Goal: Task Accomplishment & Management: Complete application form

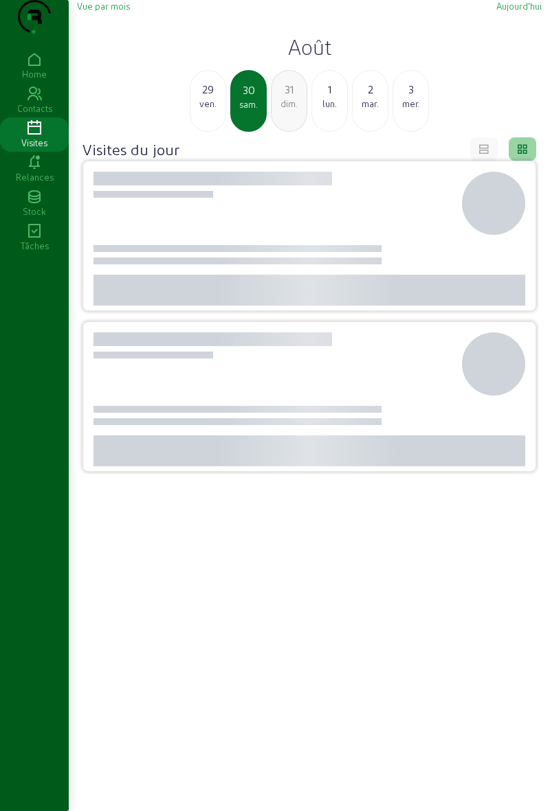
click at [207, 98] on div "29" at bounding box center [207, 89] width 35 height 16
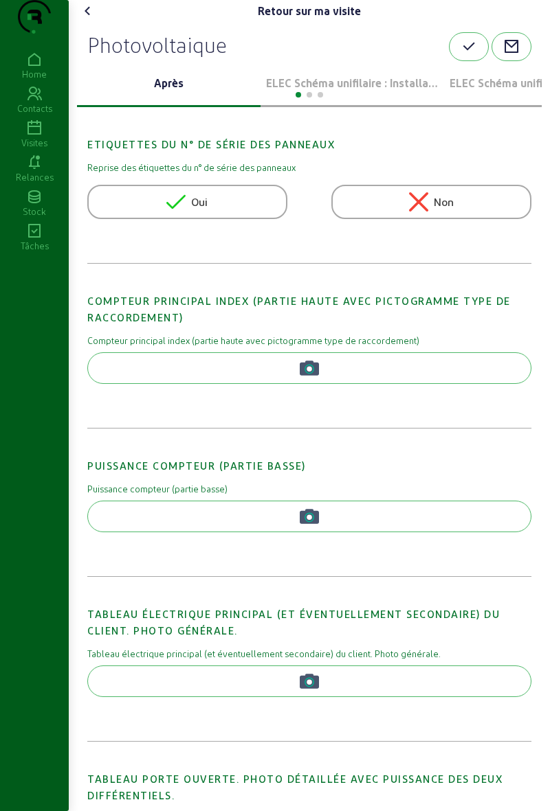
click at [403, 102] on div at bounding box center [309, 93] width 464 height 16
click at [379, 102] on div at bounding box center [309, 93] width 464 height 16
click at [379, 91] on p "ELEC Schéma unifilaire : Installation 1" at bounding box center [352, 83] width 172 height 16
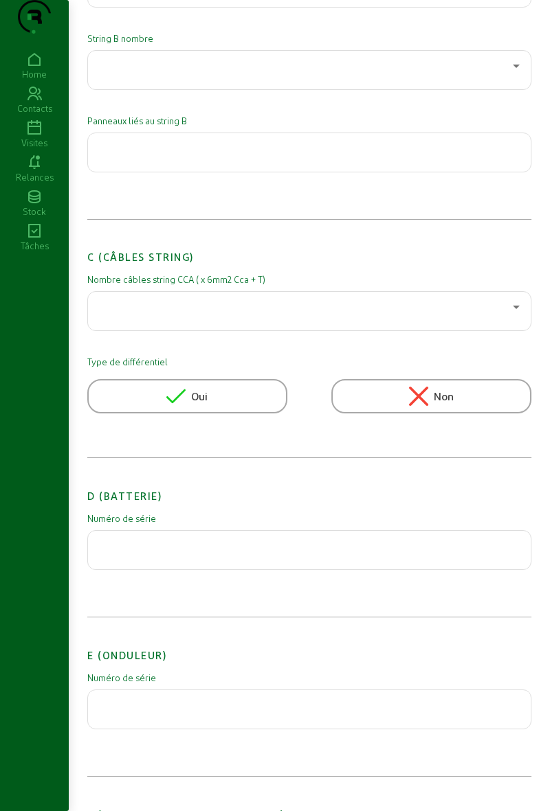
click at [238, 714] on input "text" at bounding box center [309, 705] width 420 height 16
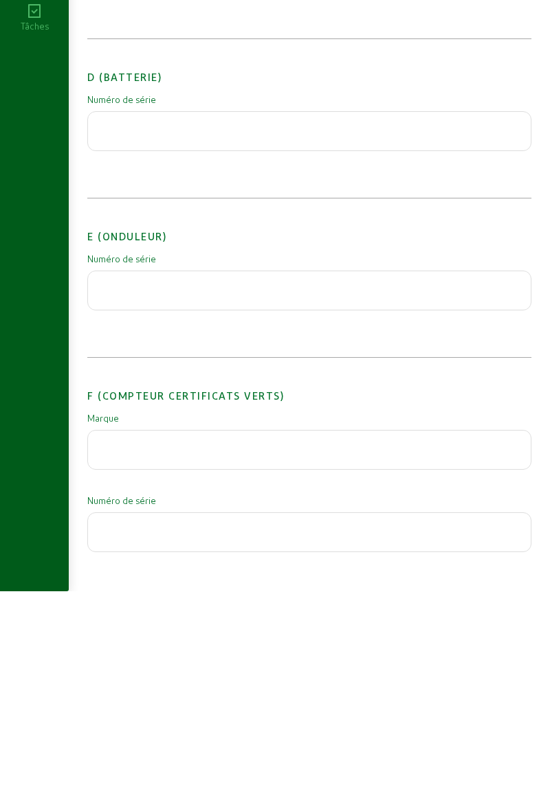
scroll to position [1062, 0]
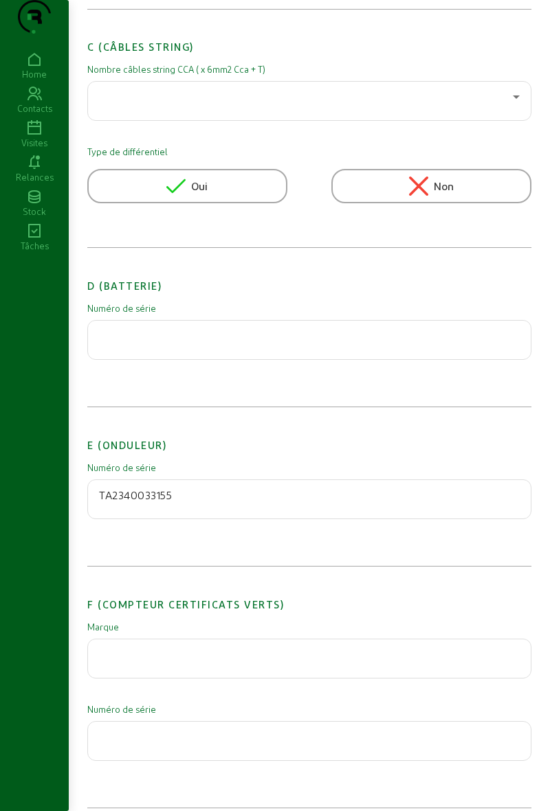
type input "TA2340033155"
click at [385, 407] on div "D (Batterie) Numéro de série" at bounding box center [309, 332] width 444 height 150
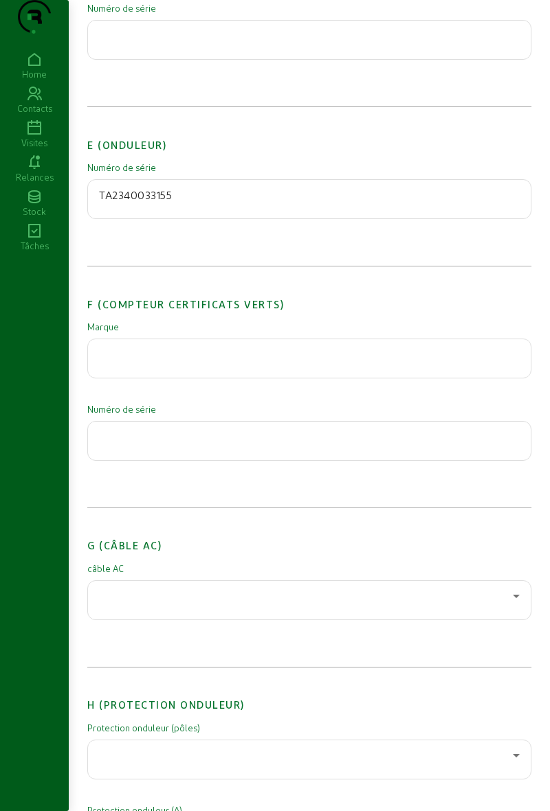
scroll to position [1370, 0]
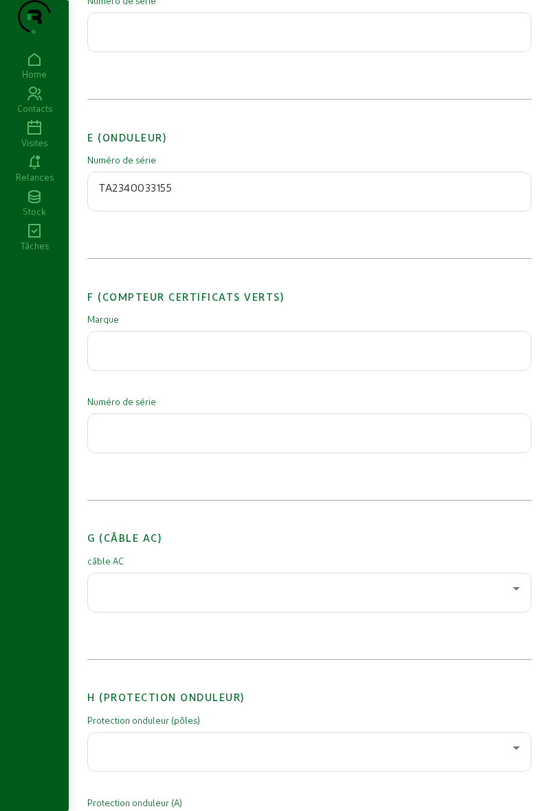
click at [504, 597] on div at bounding box center [306, 589] width 414 height 16
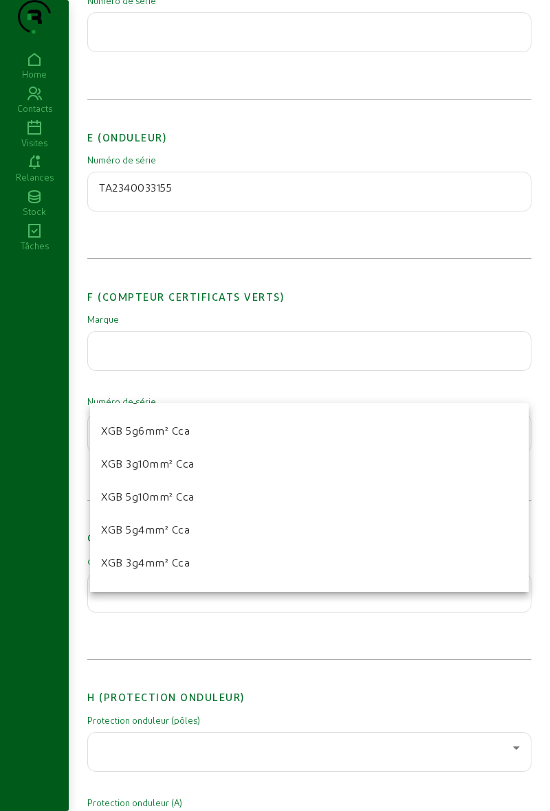
scroll to position [128, 0]
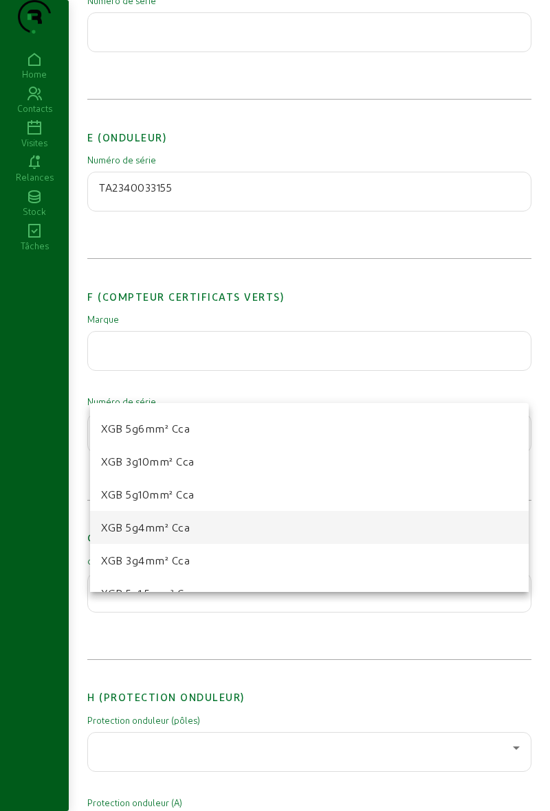
click at [229, 533] on mat-option "XGB 5g4mm² Cca" at bounding box center [309, 527] width 438 height 33
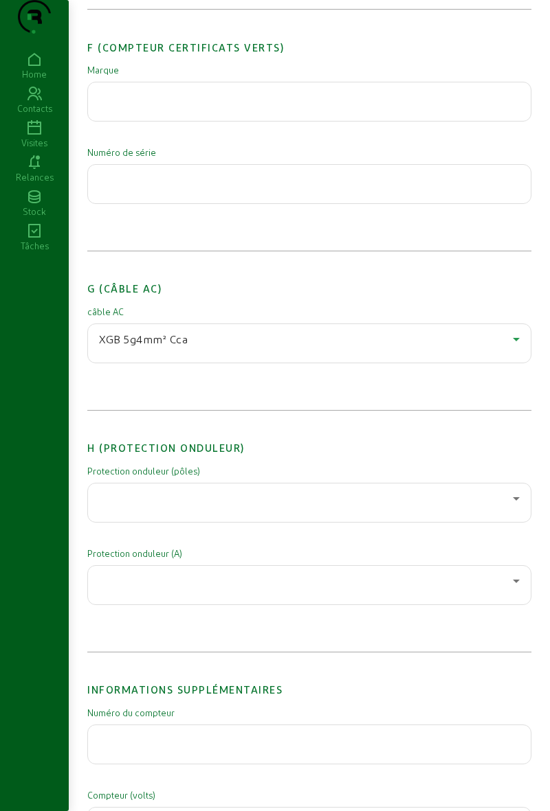
scroll to position [1624, 0]
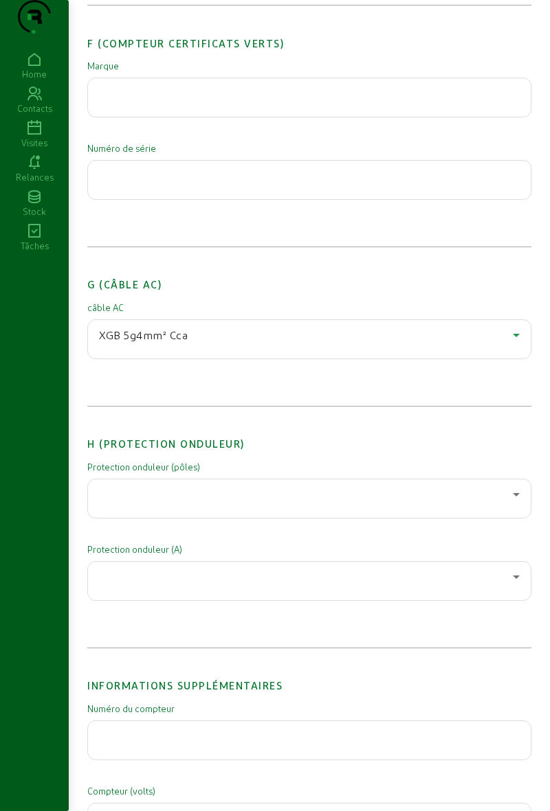
click at [271, 503] on div at bounding box center [306, 494] width 414 height 16
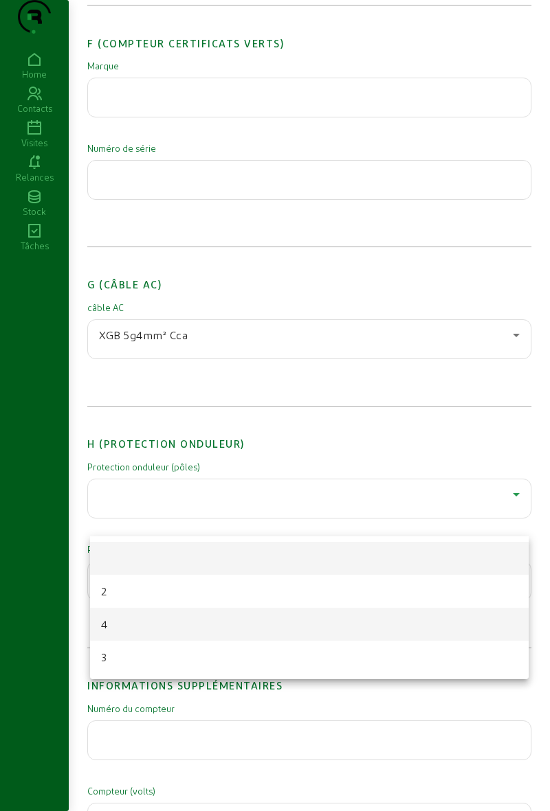
click at [168, 617] on mat-option "4" at bounding box center [309, 624] width 438 height 33
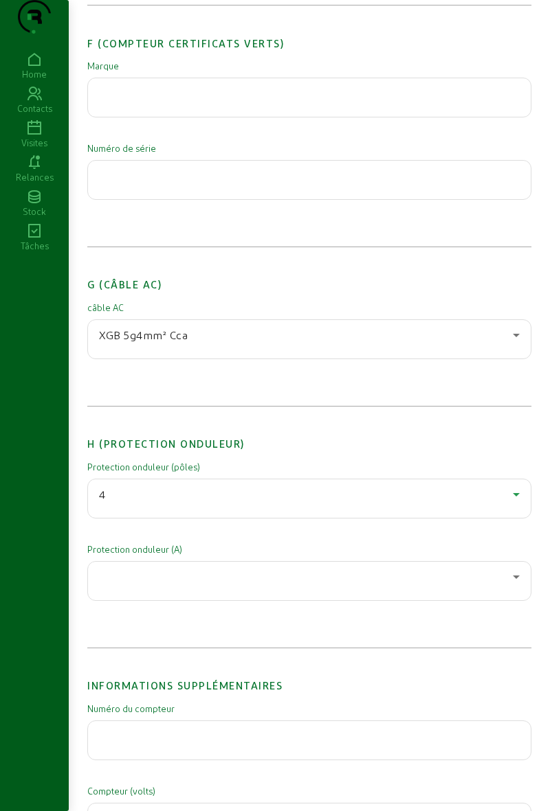
click at [225, 585] on div at bounding box center [306, 577] width 414 height 16
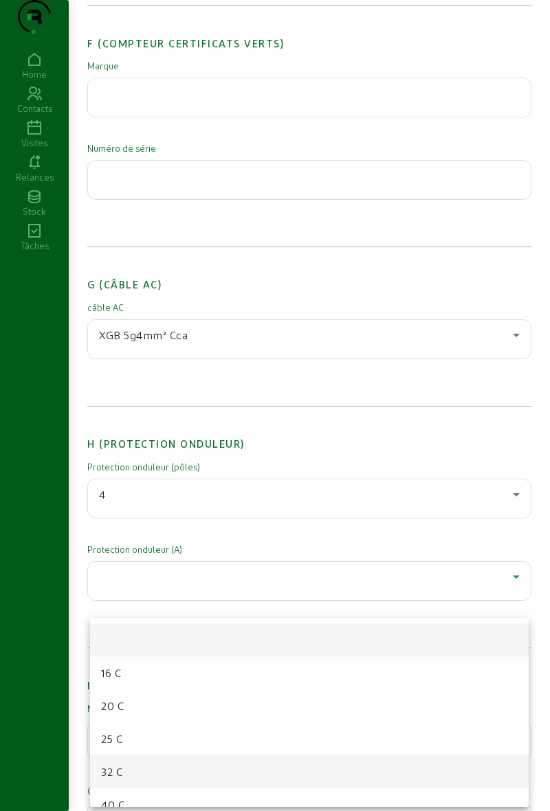
click at [161, 764] on mat-option "32 C" at bounding box center [309, 772] width 438 height 33
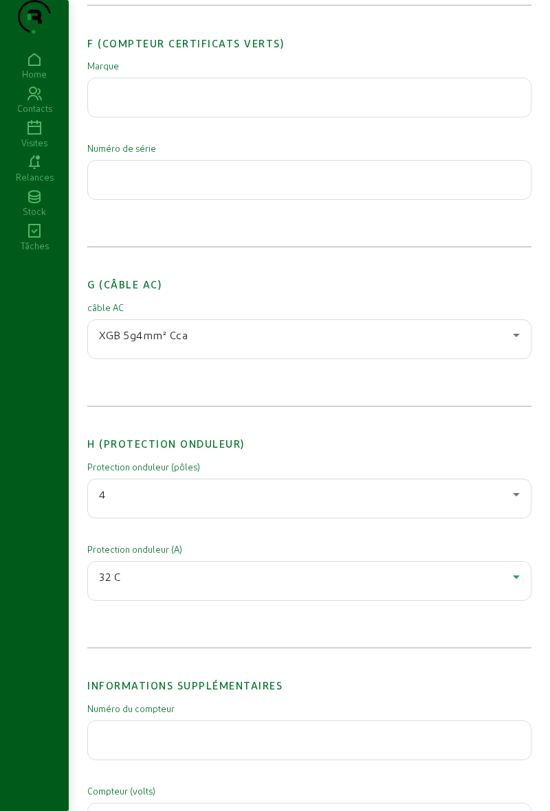
click at [223, 585] on div "32 C" at bounding box center [306, 577] width 414 height 16
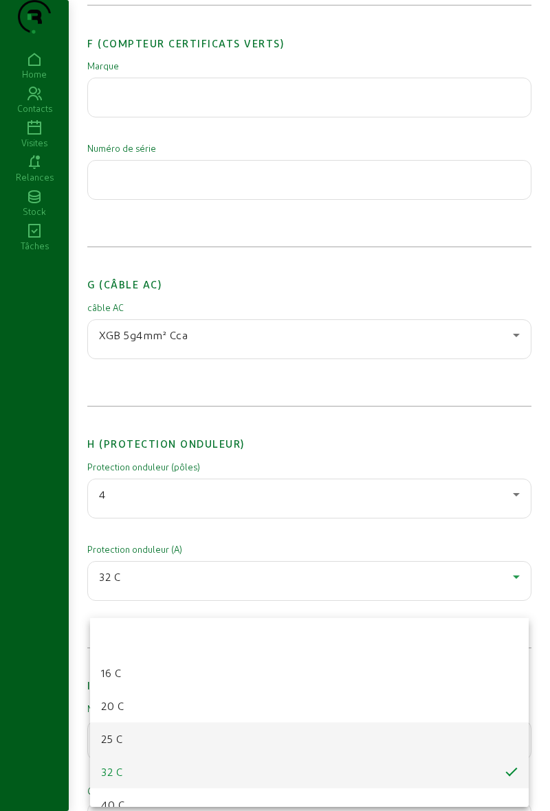
click at [150, 739] on mat-option "25 C" at bounding box center [309, 739] width 438 height 33
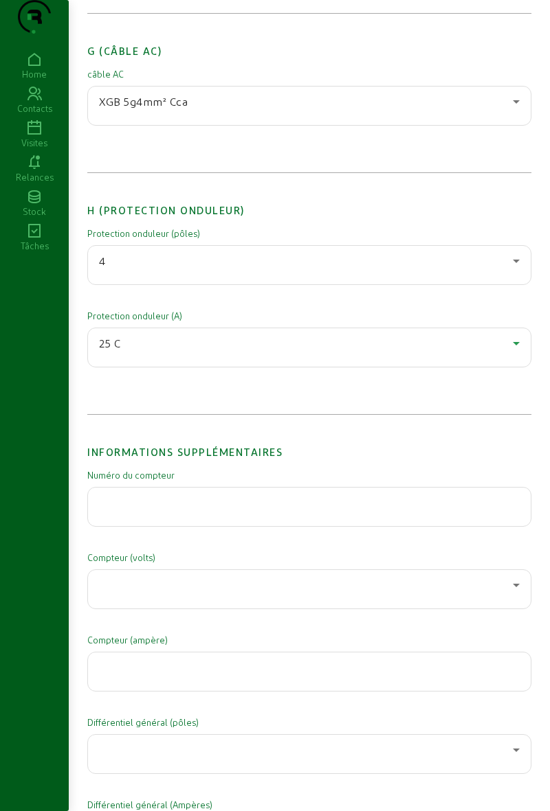
scroll to position [1862, 0]
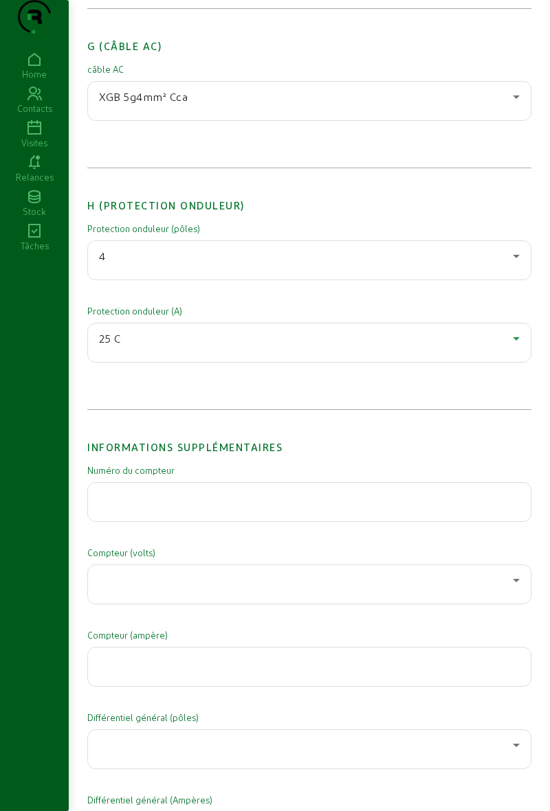
click at [209, 589] on div at bounding box center [306, 580] width 414 height 16
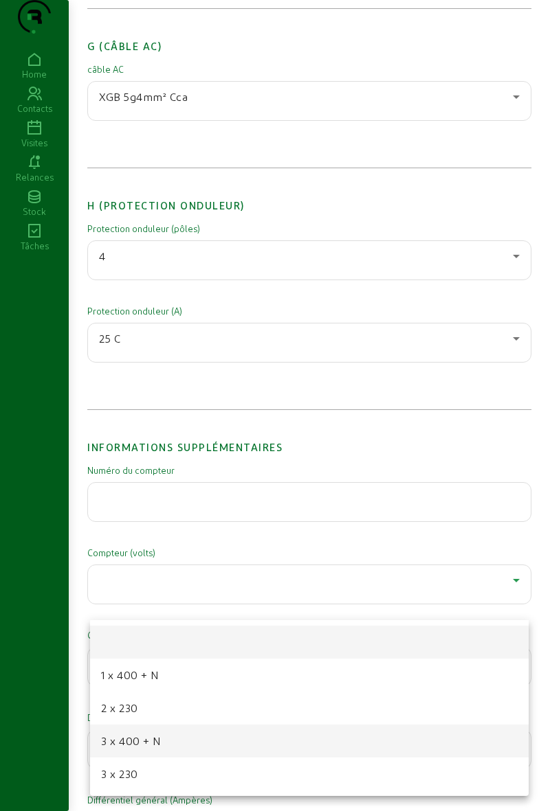
click at [175, 738] on mat-option "3 x 400 + N" at bounding box center [309, 741] width 438 height 33
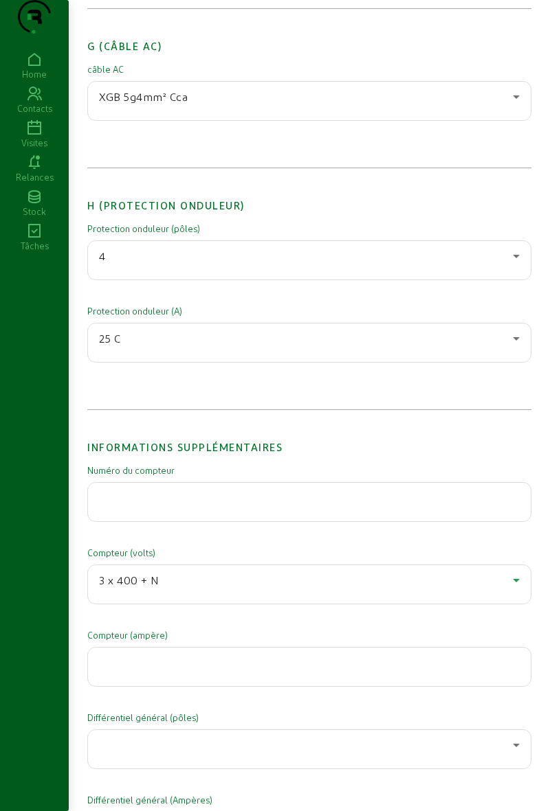
click at [212, 671] on input "number" at bounding box center [309, 663] width 420 height 16
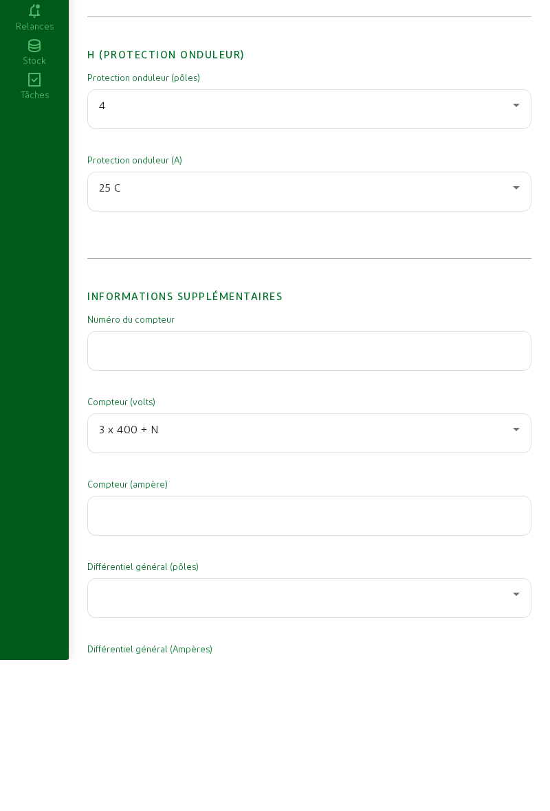
scroll to position [2025, 0]
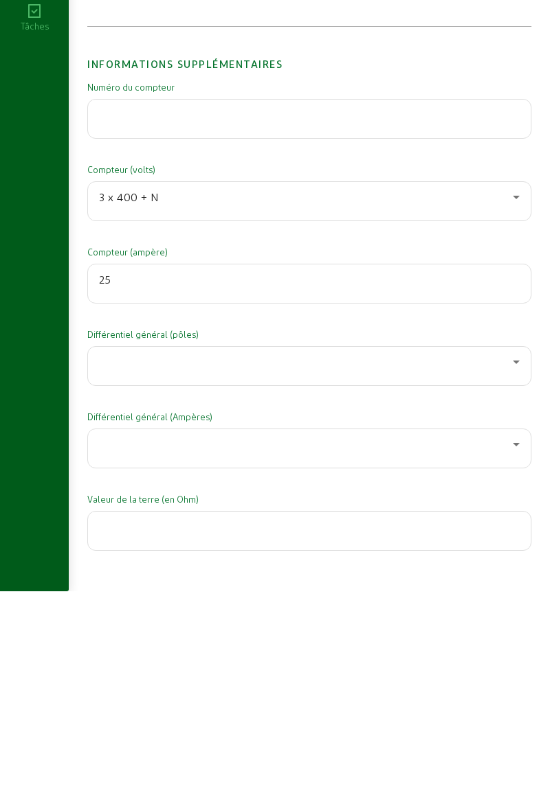
type input "25"
click at [422, 562] on div "Numéro du compteur Compteur (volts) 3 x 400 + N Compteur (ampère) 25 Différenti…" at bounding box center [309, 545] width 444 height 489
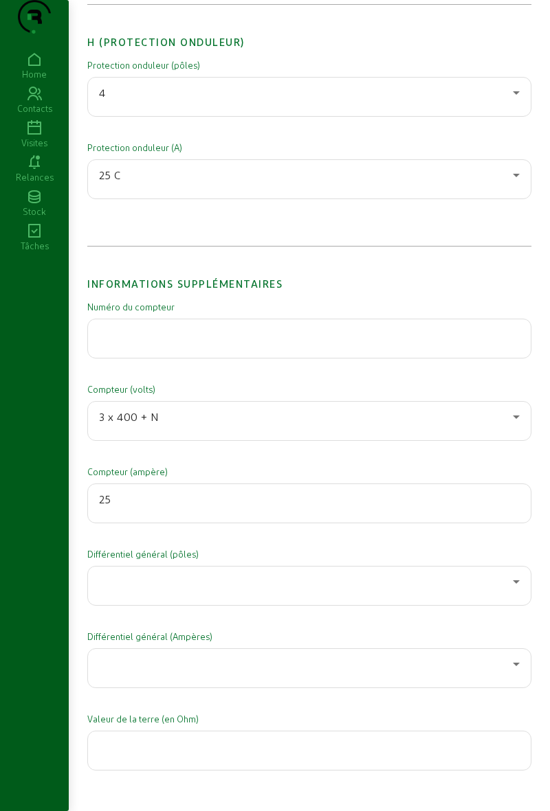
click at [230, 590] on div at bounding box center [306, 582] width 414 height 16
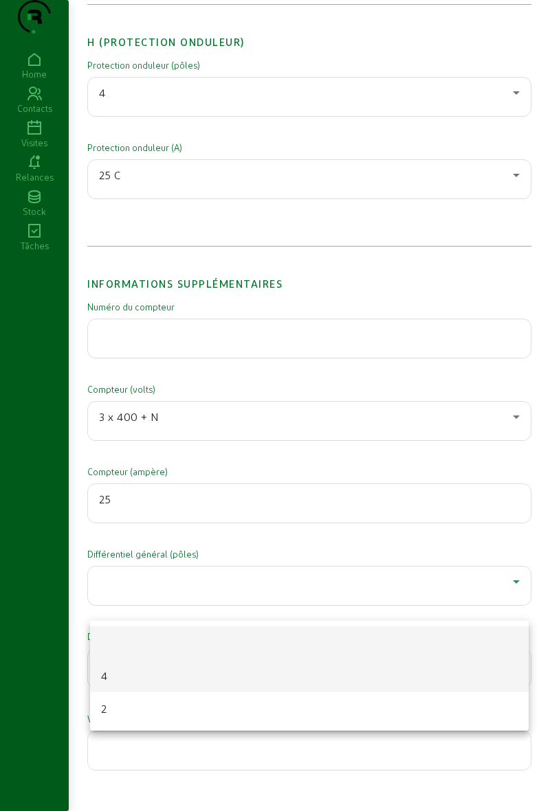
click at [179, 675] on mat-option "4" at bounding box center [309, 676] width 438 height 33
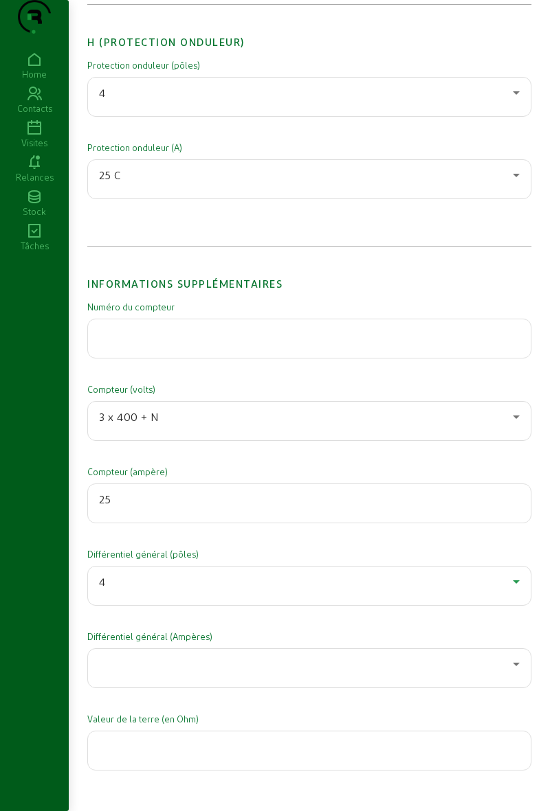
click at [203, 688] on div at bounding box center [309, 668] width 420 height 38
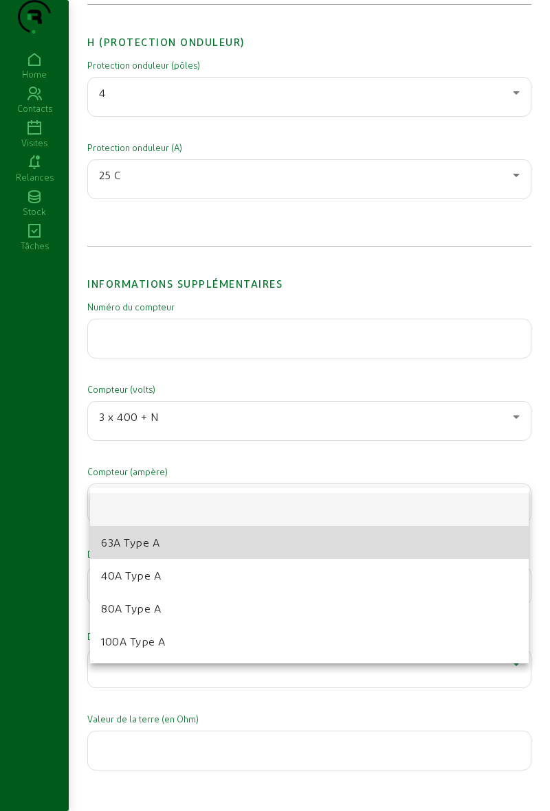
click at [194, 557] on mat-option "63A Type A" at bounding box center [309, 542] width 438 height 33
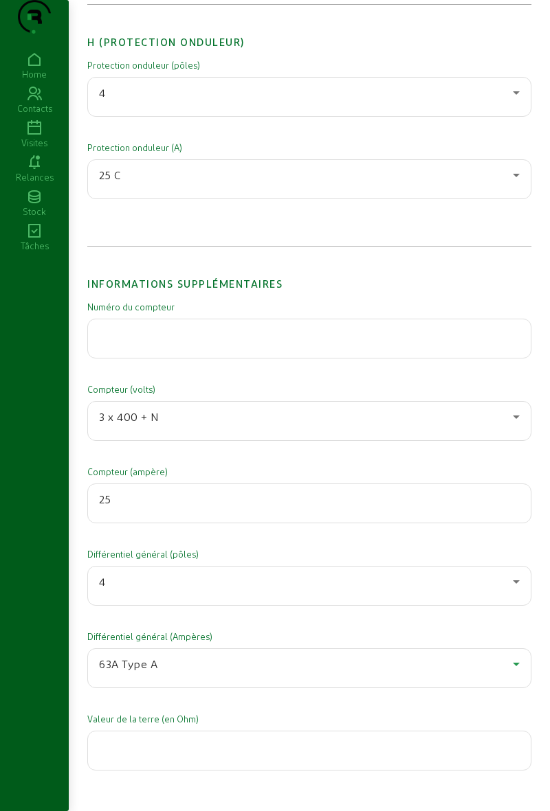
click at [206, 543] on div "Compteur (ampère) 25" at bounding box center [309, 504] width 444 height 77
click at [190, 673] on div "63A Type A" at bounding box center [306, 664] width 414 height 16
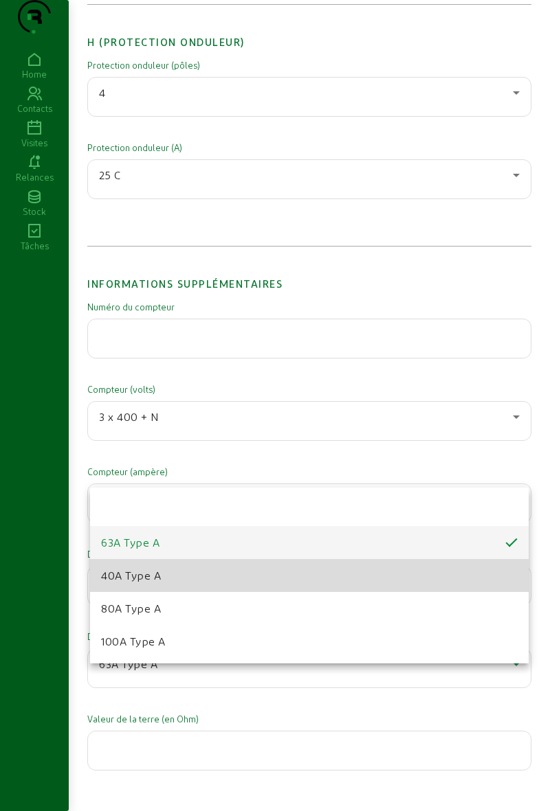
click at [194, 580] on mat-option "40A Type A" at bounding box center [309, 575] width 438 height 33
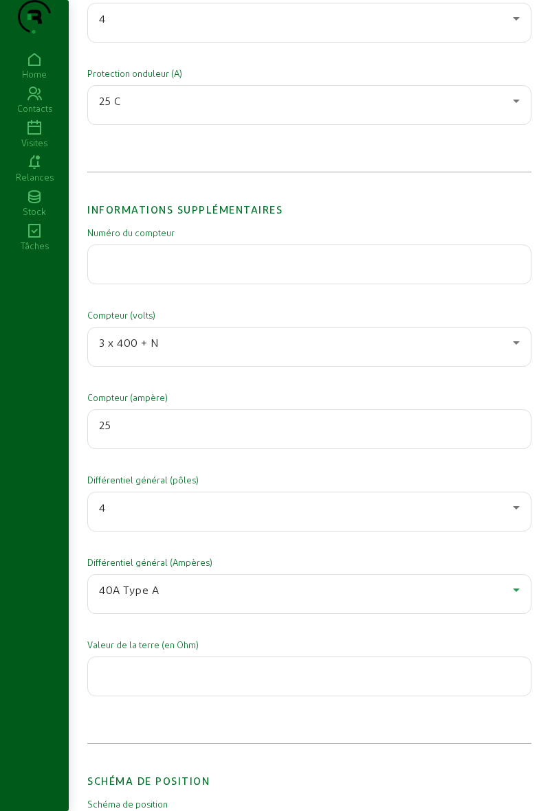
click at [218, 681] on input "number" at bounding box center [309, 672] width 420 height 16
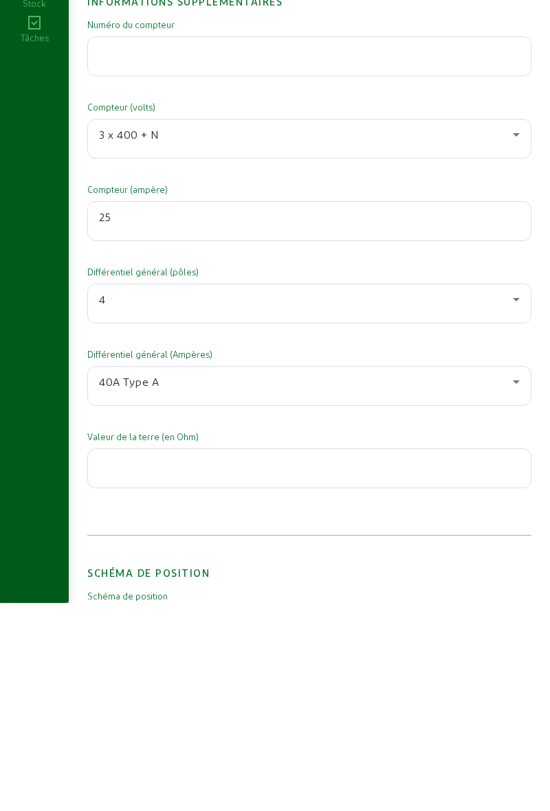
scroll to position [2271, 0]
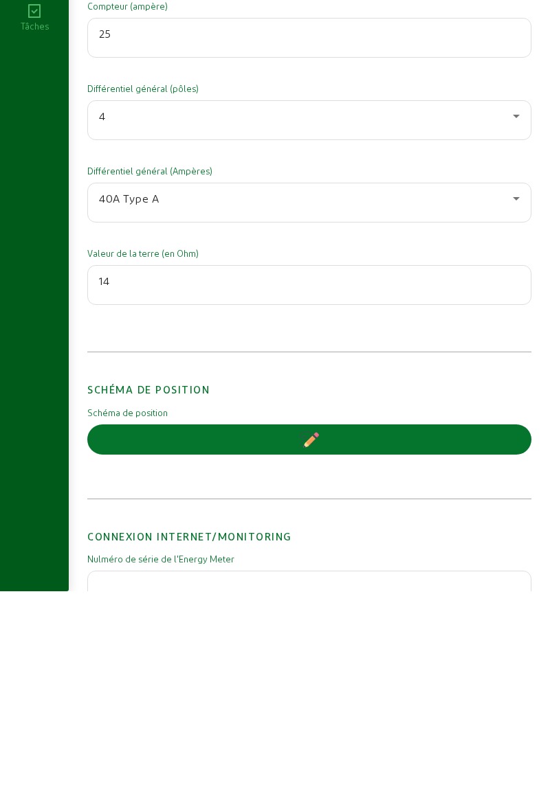
type input "14"
click at [437, 568] on div "Informations supplémentaires Numéro du compteur Compteur (volts) 3 x 400 + N Co…" at bounding box center [309, 290] width 444 height 563
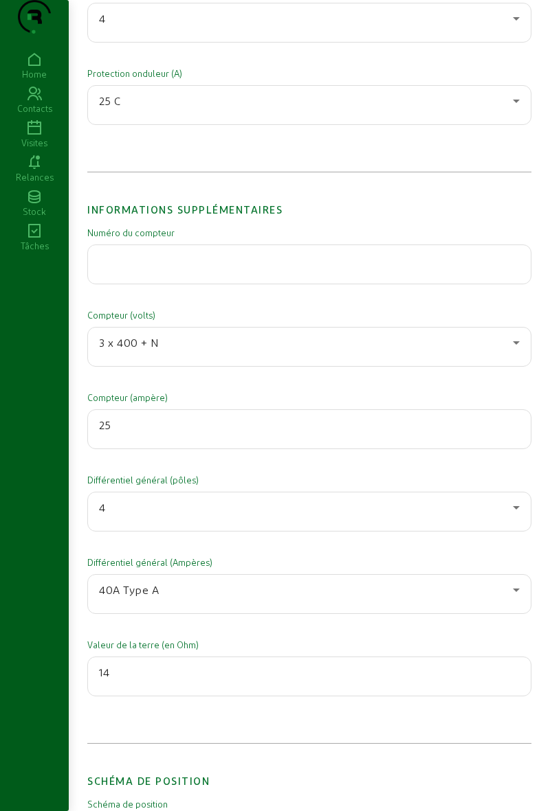
scroll to position [2097, 0]
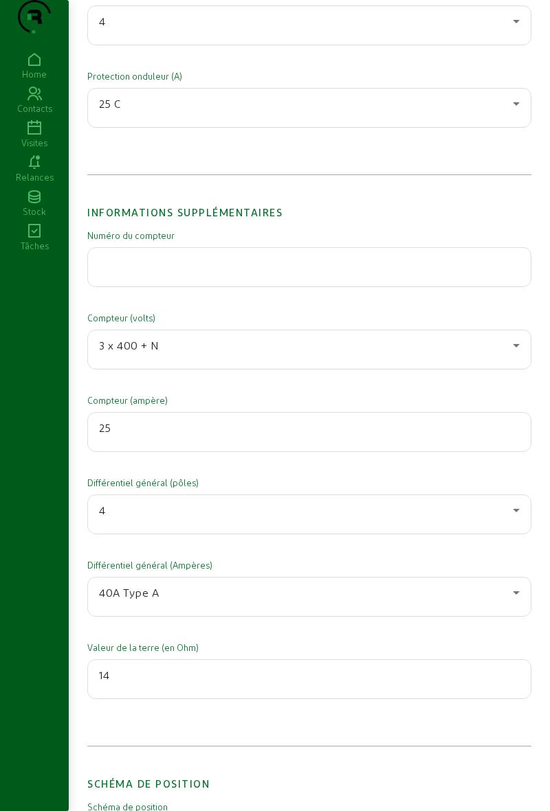
click at [264, 271] on input "text" at bounding box center [309, 263] width 420 height 16
click at [301, 271] on input "1LGZ05" at bounding box center [309, 263] width 420 height 16
click at [262, 287] on div "1LGZ0569793" at bounding box center [309, 267] width 420 height 38
type input "1LGZ0569793237"
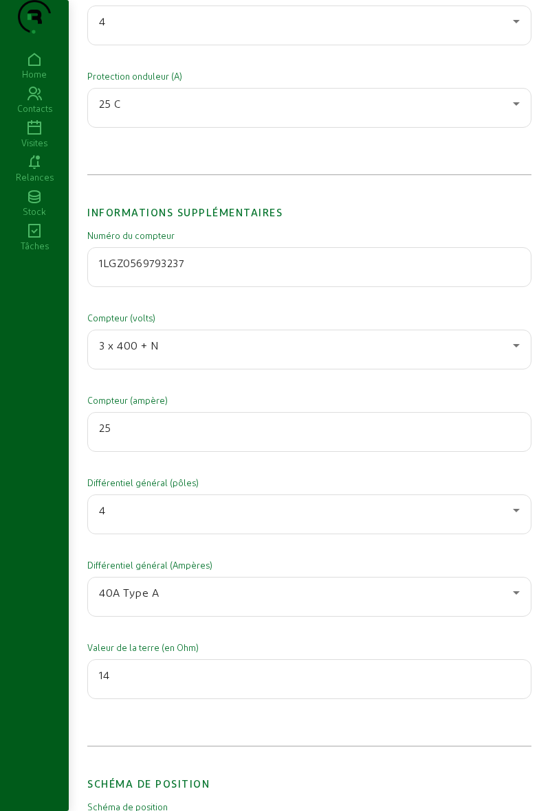
click at [462, 207] on h2 "Informations supplémentaires" at bounding box center [309, 201] width 444 height 37
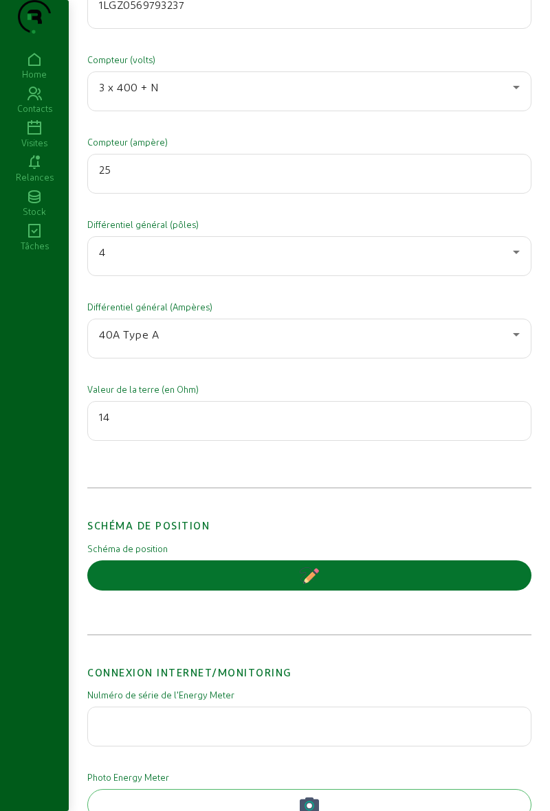
scroll to position [2357, 0]
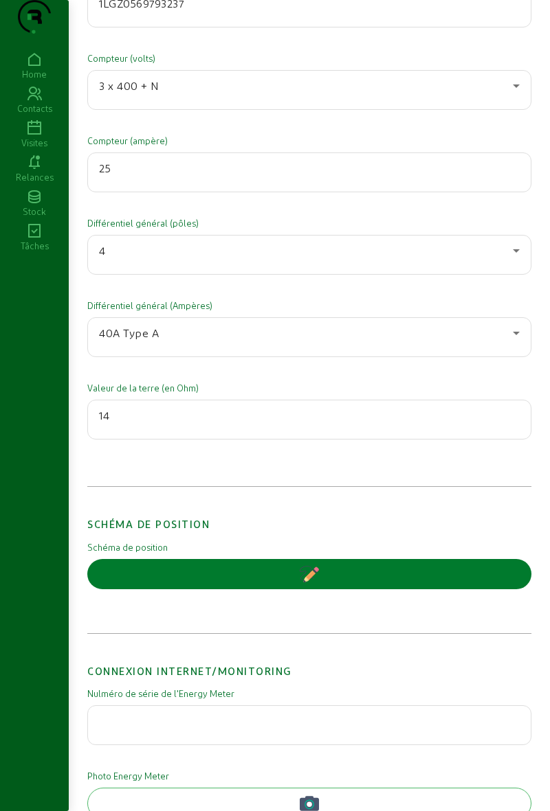
click at [322, 590] on button "button" at bounding box center [309, 574] width 444 height 30
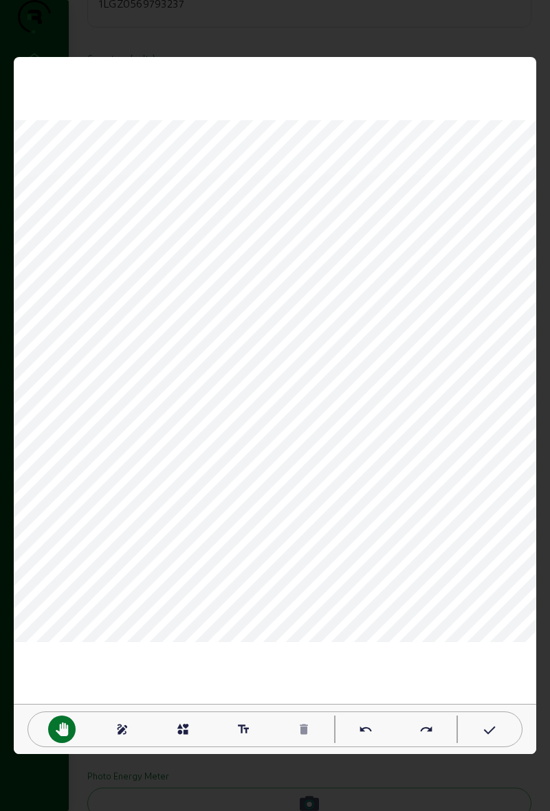
scroll to position [0, 0]
click at [133, 741] on div "draw" at bounding box center [122, 729] width 60 height 27
click at [245, 723] on mat-icon "text_fields" at bounding box center [243, 730] width 14 height 14
type textarea "garage"
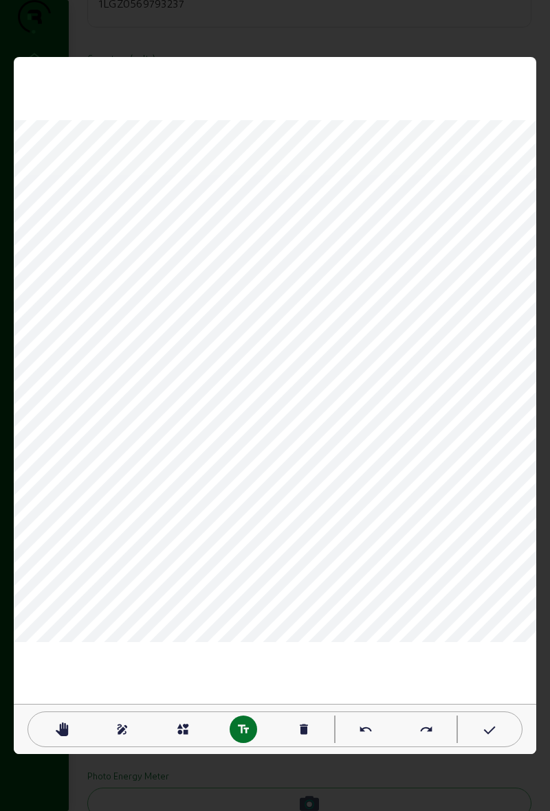
click at [249, 733] on mat-icon "text_fields" at bounding box center [243, 730] width 14 height 14
type textarea "onduleur tgbt"
type textarea "onduleur tgbt grd"
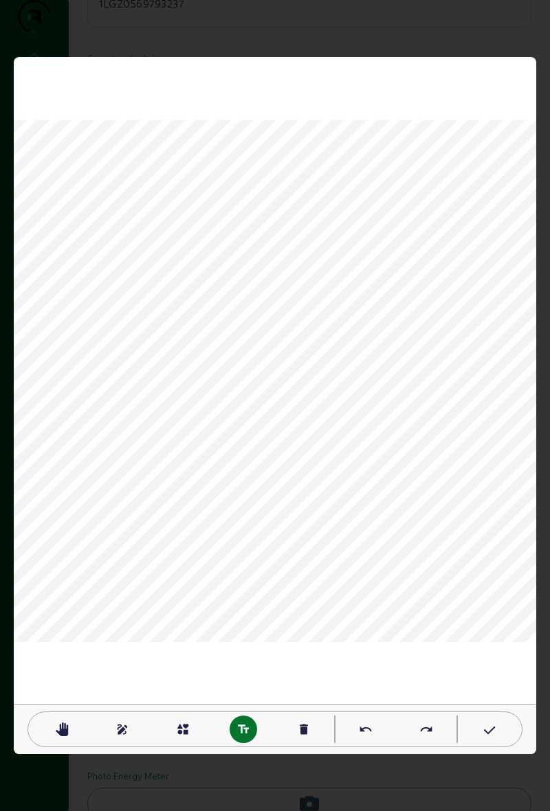
scroll to position [2, 1]
click at [486, 730] on icon at bounding box center [488, 731] width 14 height 16
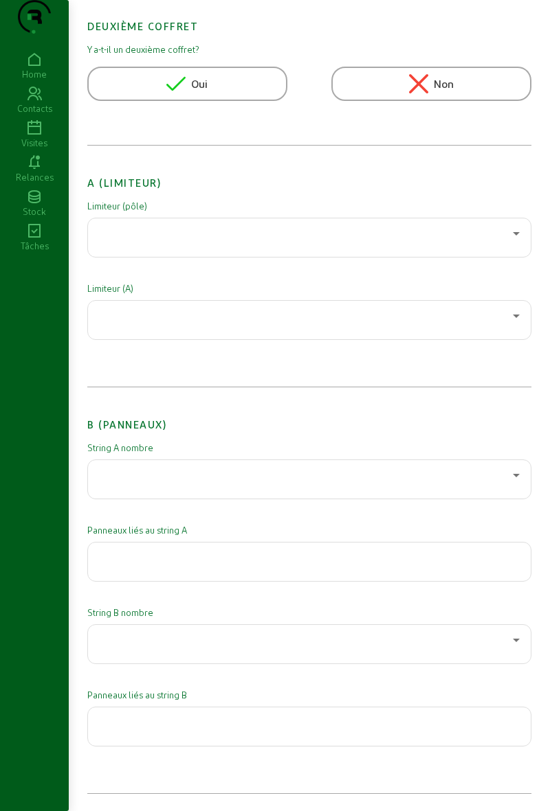
scroll to position [0, 0]
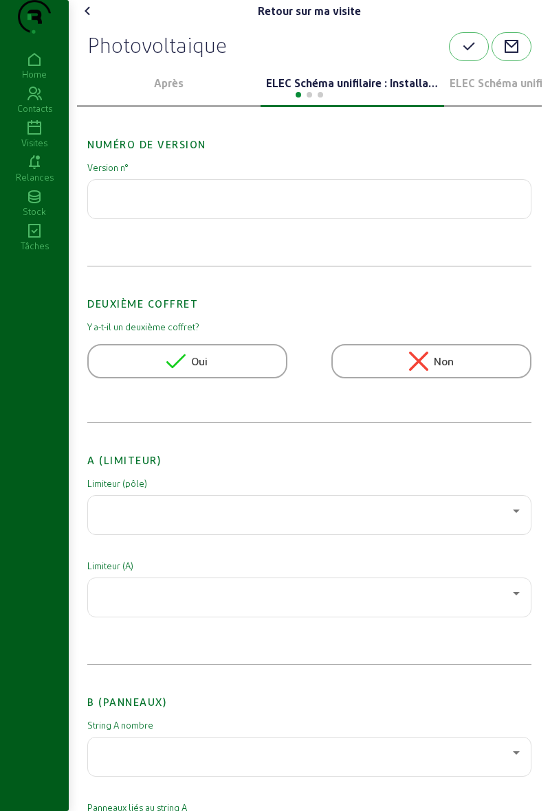
click at [462, 55] on icon "button" at bounding box center [468, 46] width 16 height 16
click at [99, 22] on cam-font-icon at bounding box center [88, 11] width 22 height 22
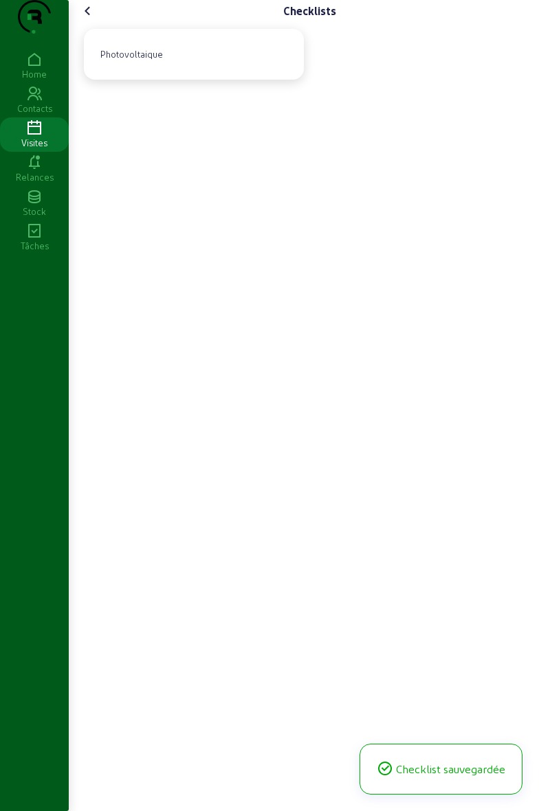
click at [87, 19] on icon at bounding box center [88, 11] width 16 height 16
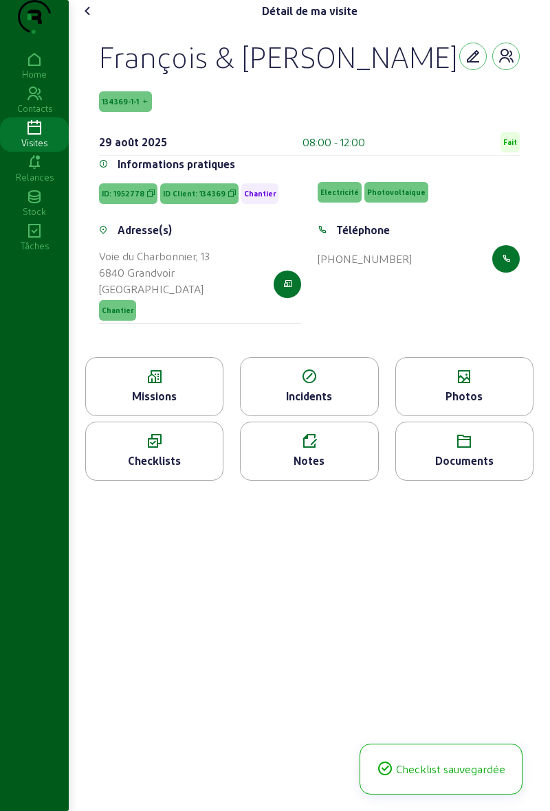
click at [447, 416] on div "Photos" at bounding box center [464, 386] width 138 height 59
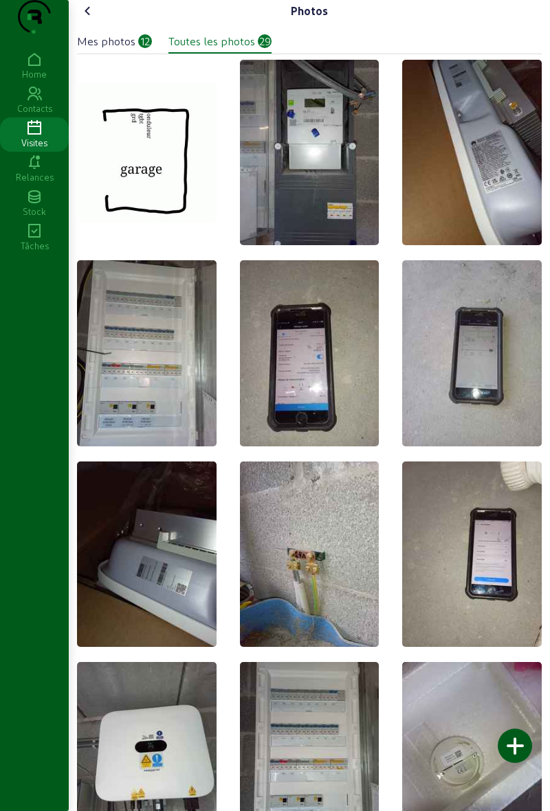
click at [87, 19] on icon at bounding box center [88, 11] width 16 height 16
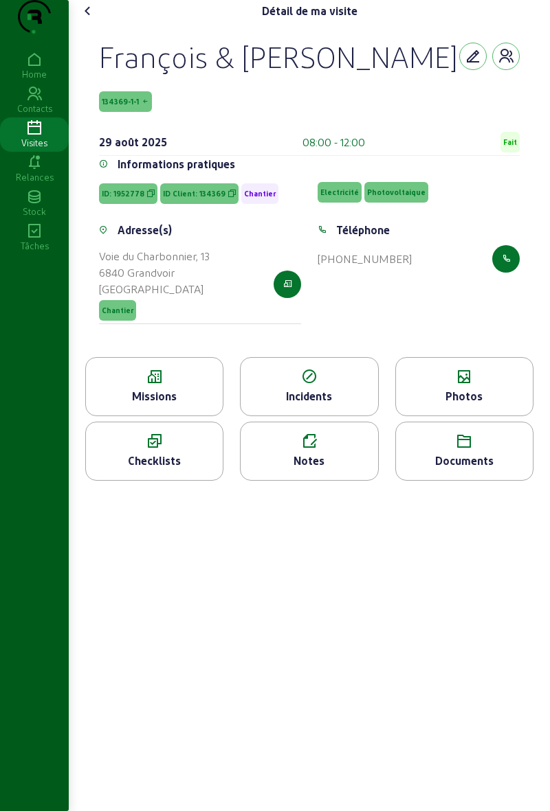
click at [81, 22] on cam-font-icon at bounding box center [88, 11] width 22 height 22
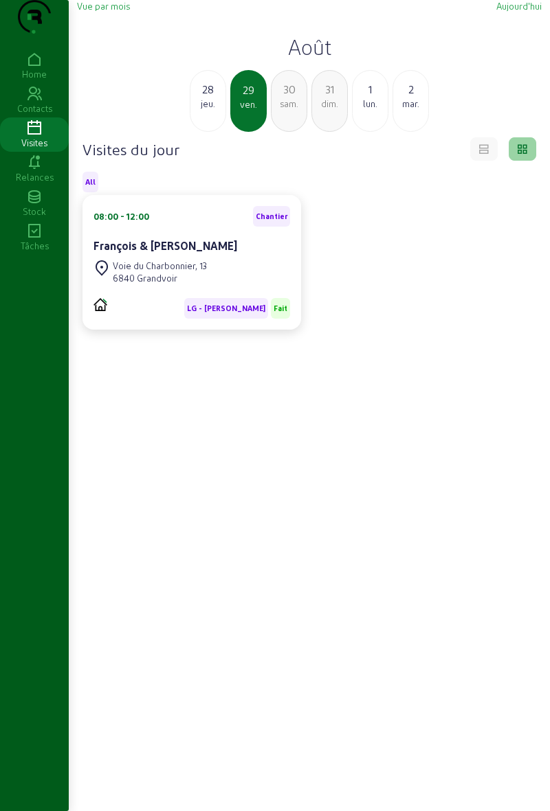
click at [363, 110] on div "lun." at bounding box center [369, 104] width 35 height 12
click at [280, 98] on div "2" at bounding box center [288, 89] width 35 height 16
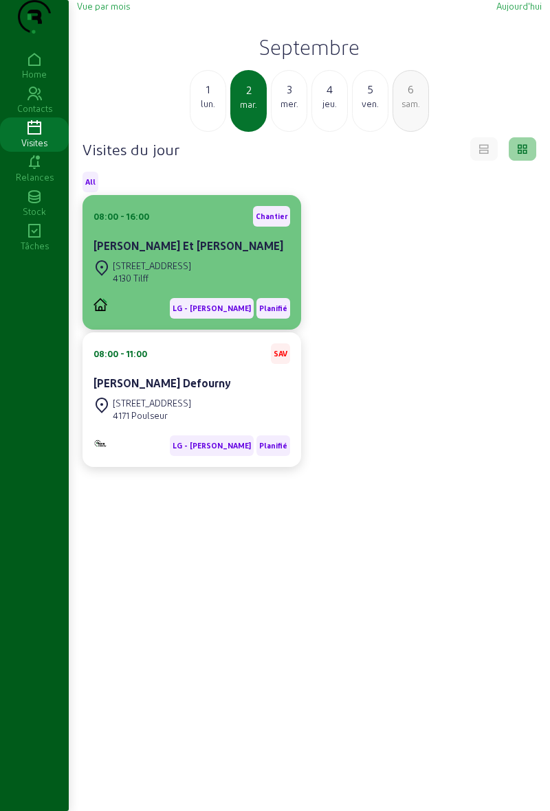
click at [224, 257] on div "Jimmy Clairbois Et Sandrine Paraire" at bounding box center [191, 247] width 197 height 19
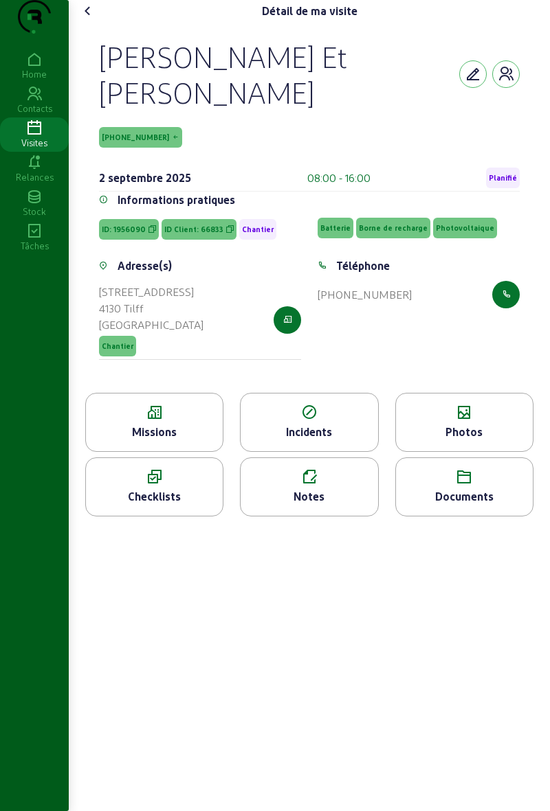
click at [442, 440] on div "Photos" at bounding box center [464, 432] width 137 height 16
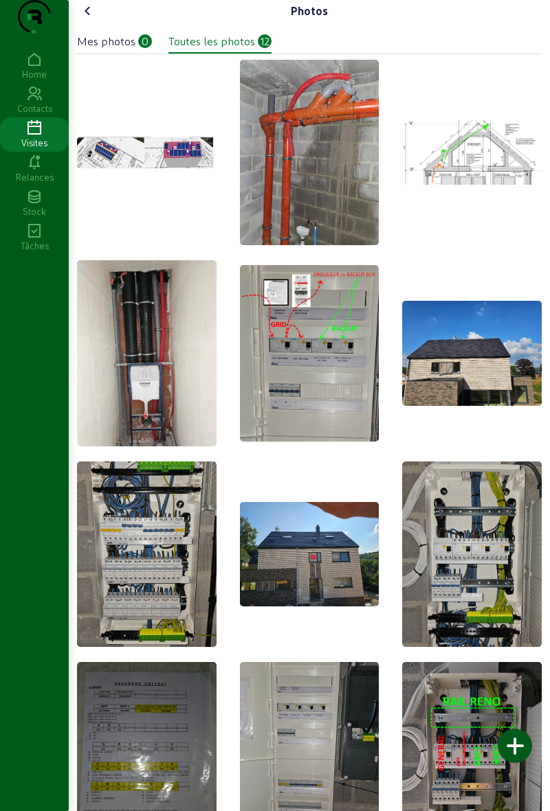
click at [96, 19] on icon at bounding box center [88, 11] width 16 height 16
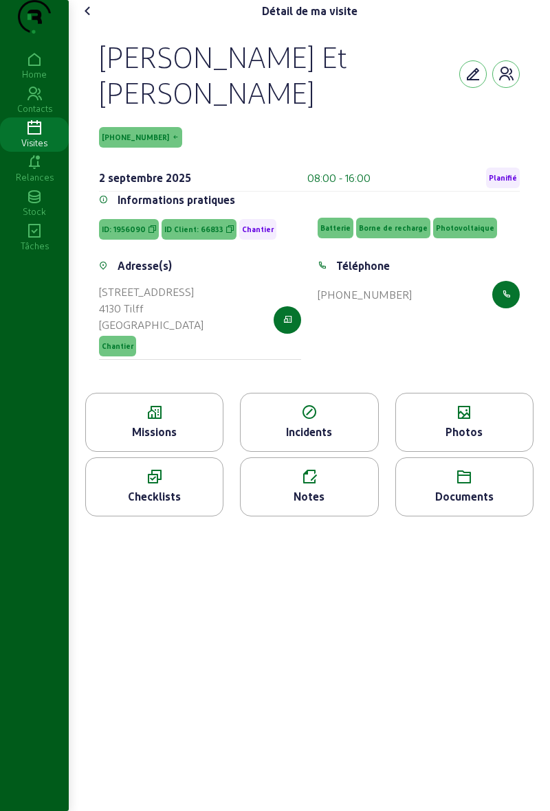
click at [182, 421] on icon at bounding box center [154, 413] width 137 height 16
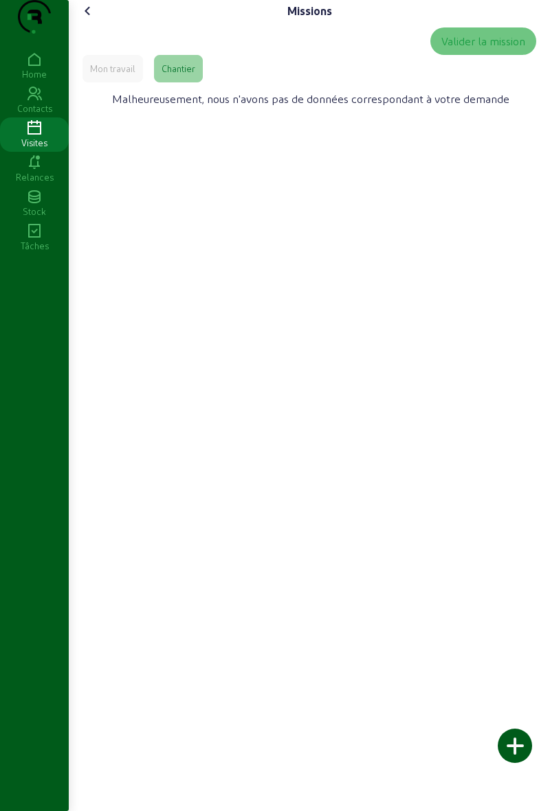
click at [92, 19] on icon at bounding box center [88, 11] width 16 height 16
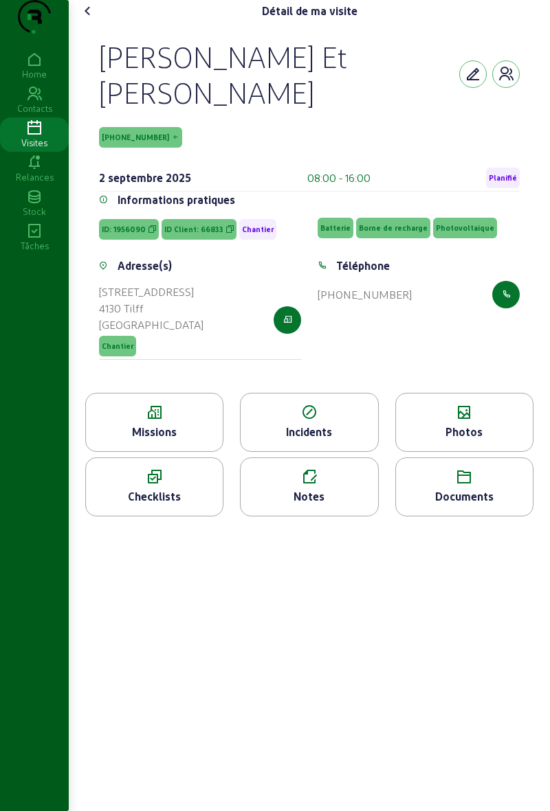
click at [83, 19] on icon at bounding box center [88, 11] width 16 height 16
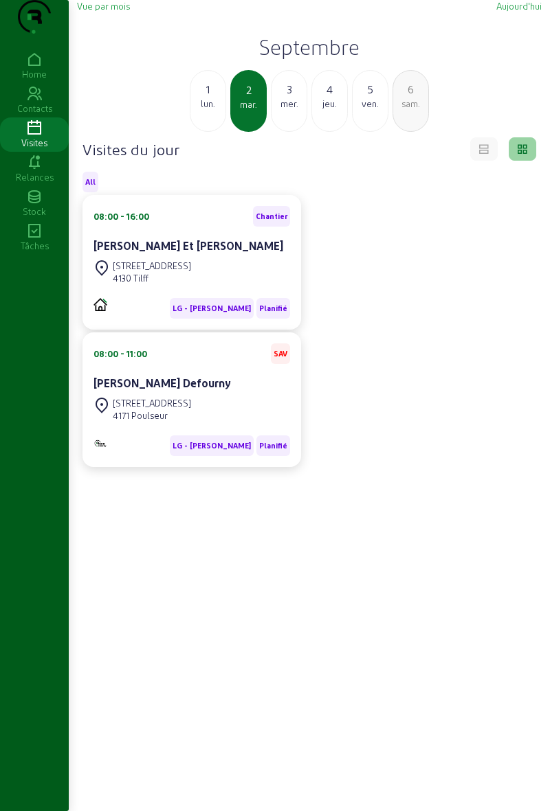
click at [207, 110] on div "lun." at bounding box center [207, 104] width 35 height 12
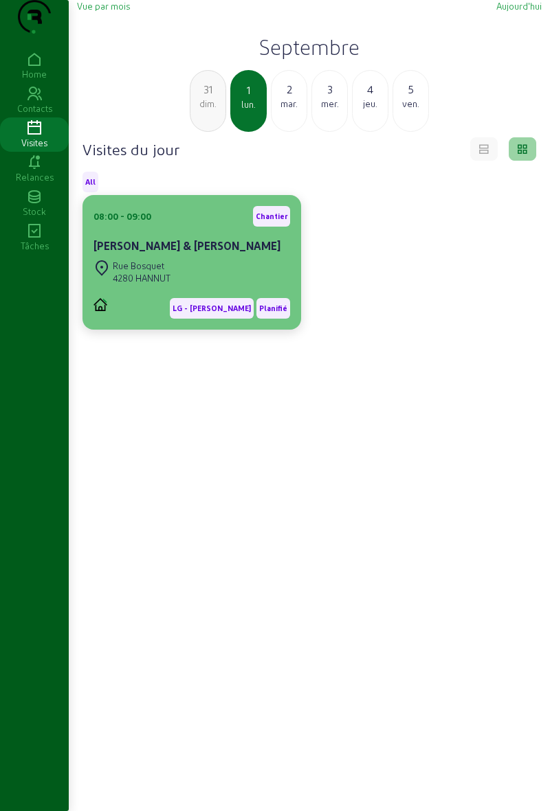
click at [215, 257] on div "Marc & Nicole Hobin-Goossens" at bounding box center [191, 247] width 197 height 19
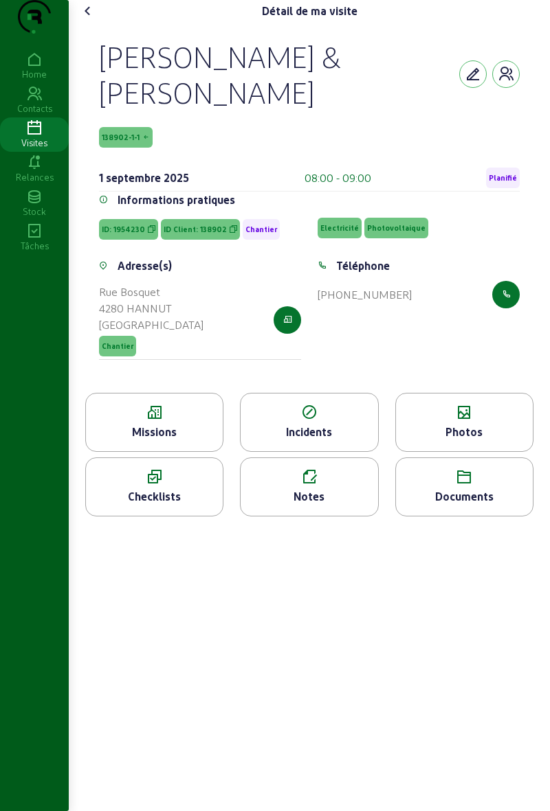
click at [455, 440] on div "Photos" at bounding box center [464, 432] width 137 height 16
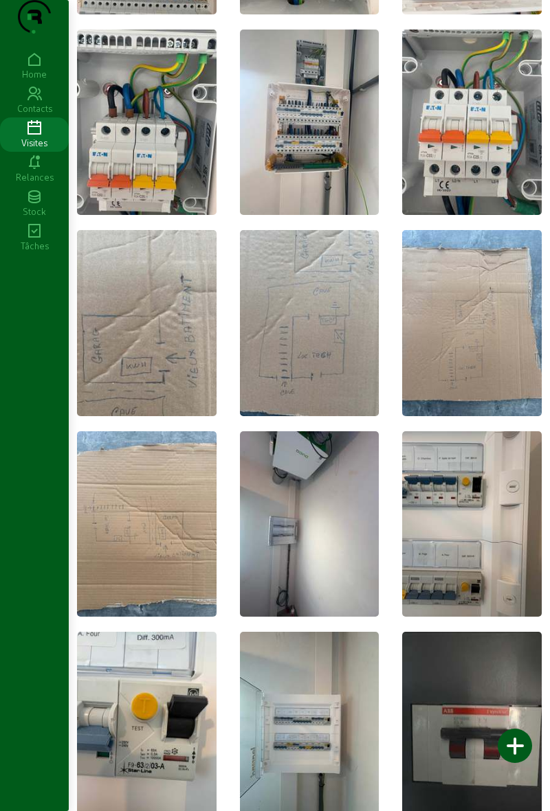
scroll to position [1045, 0]
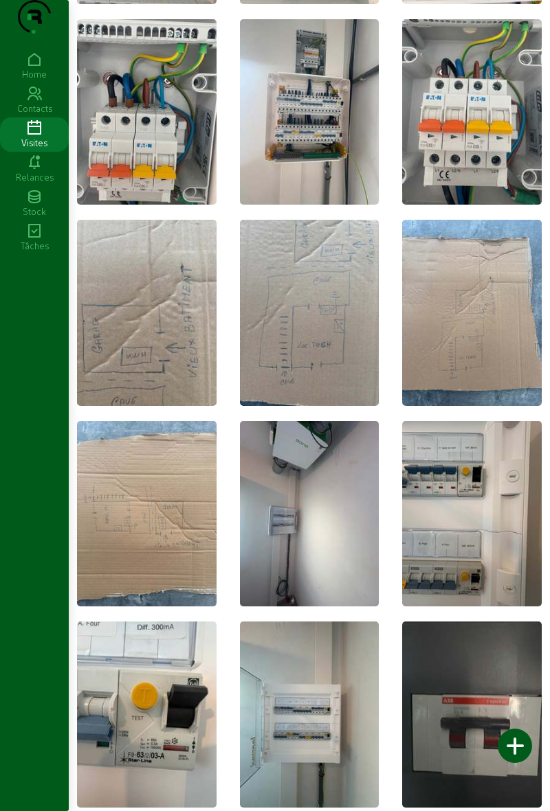
click at [311, 409] on div at bounding box center [309, 315] width 139 height 190
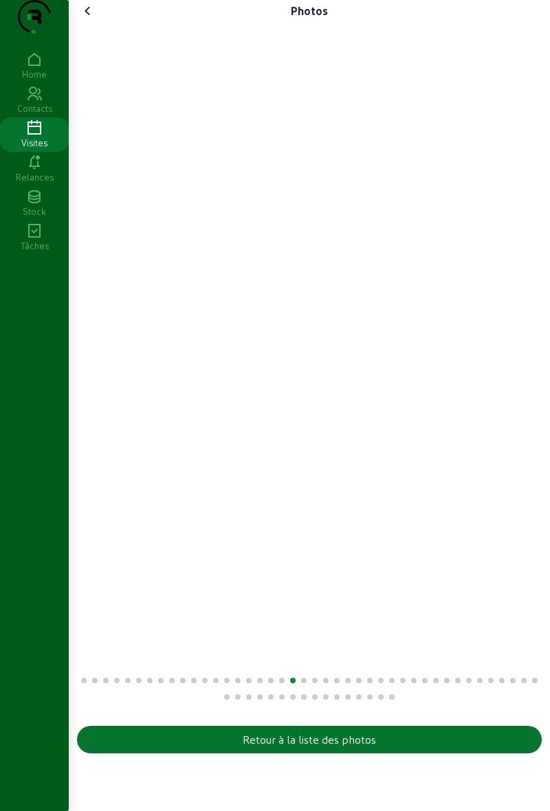
scroll to position [0, 0]
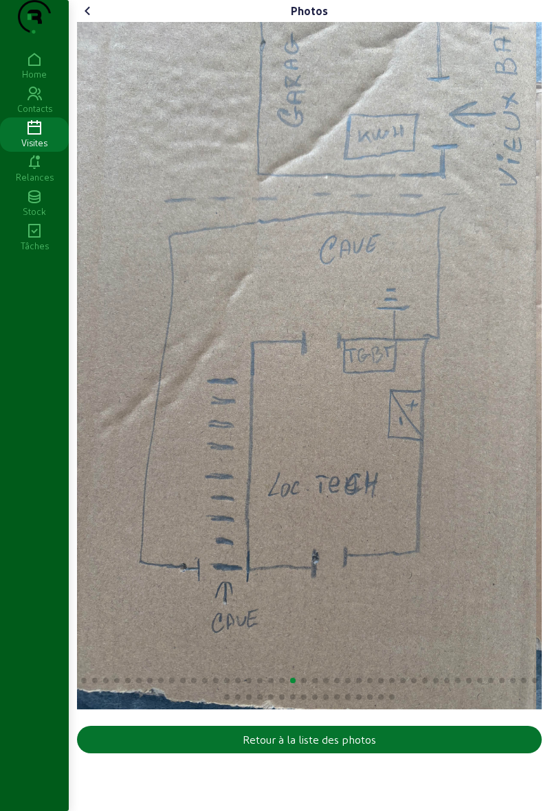
click at [91, 22] on cam-font-icon at bounding box center [88, 11] width 22 height 22
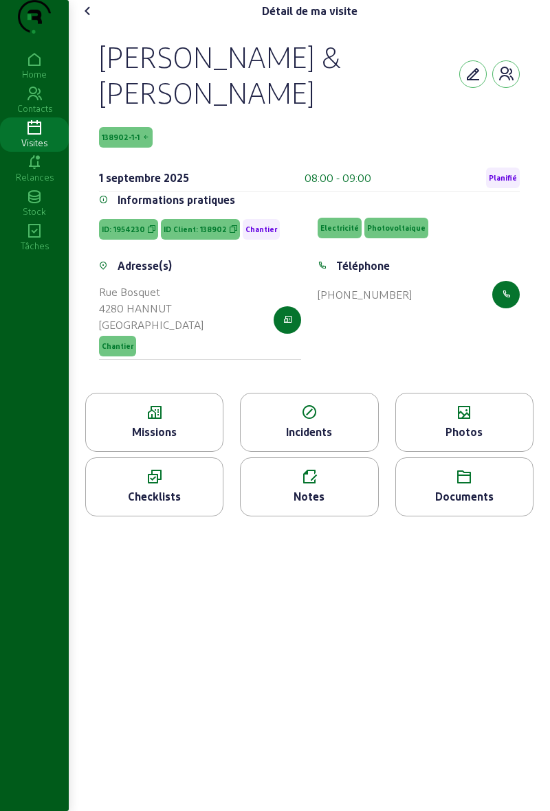
click at [186, 421] on icon at bounding box center [154, 413] width 137 height 16
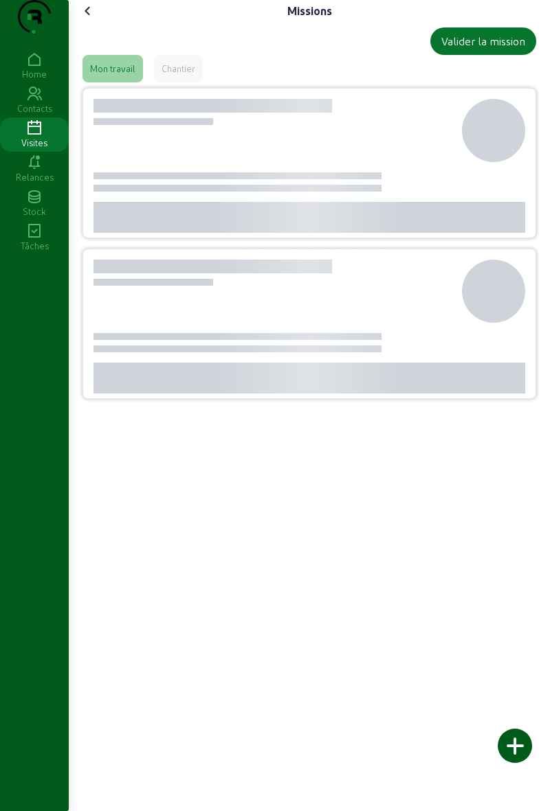
click at [176, 111] on div "Valider la mission Mon travail Chantier" at bounding box center [309, 218] width 464 height 393
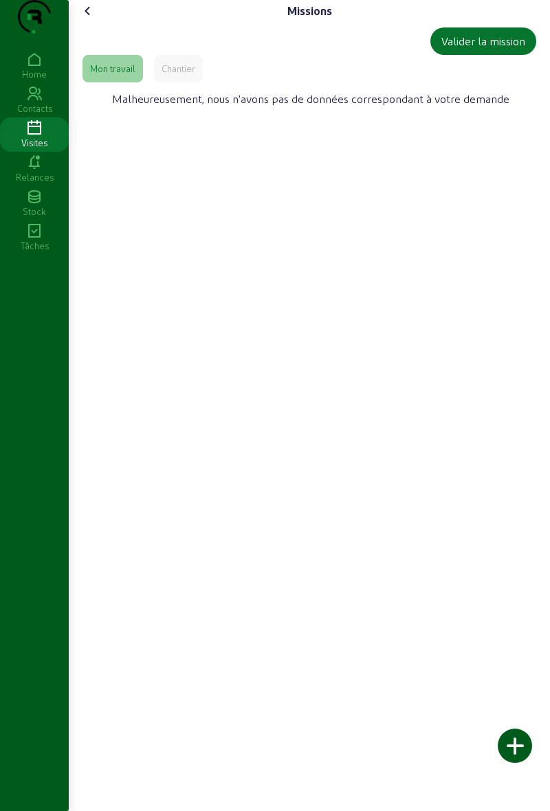
click at [183, 75] on div "Chantier" at bounding box center [178, 69] width 34 height 12
